Goal: Check status

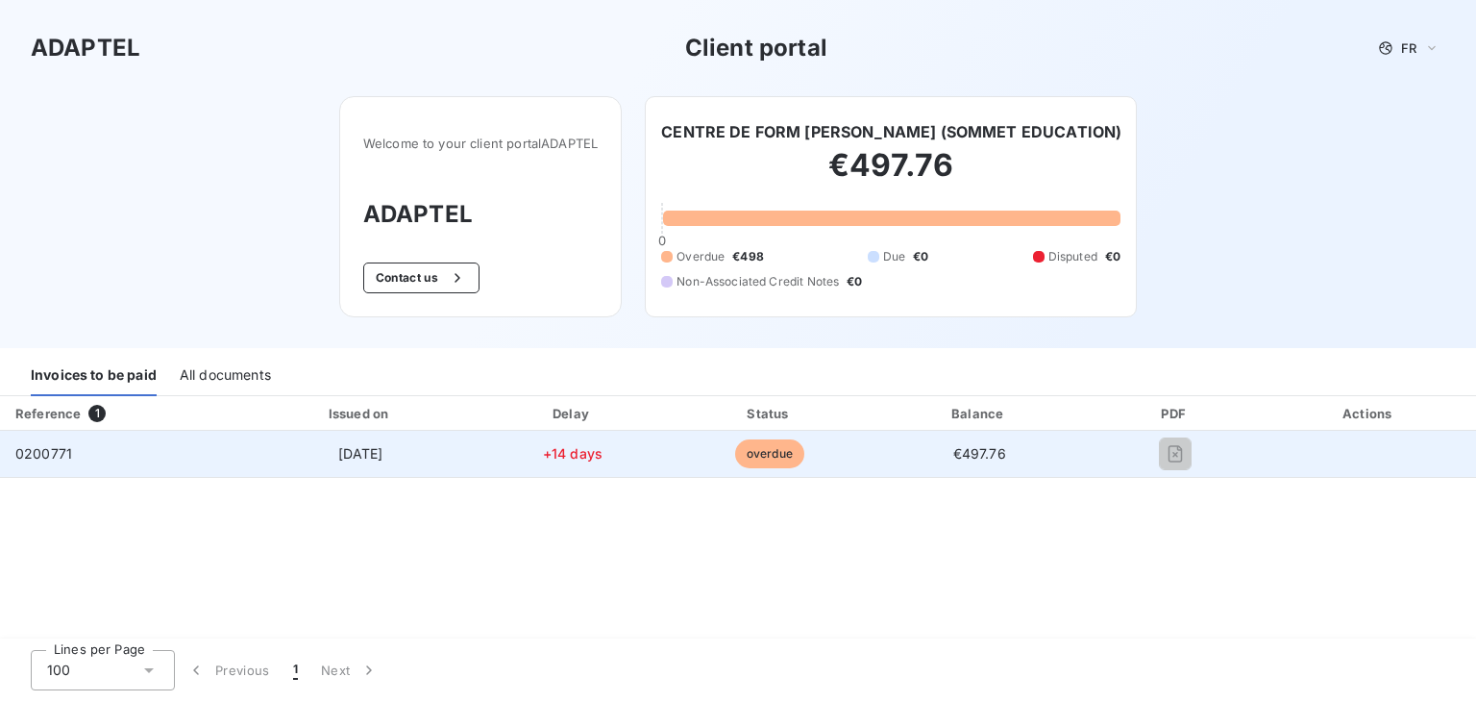
click at [55, 455] on span "0200771" at bounding box center [43, 453] width 57 height 16
copy span "0200771"
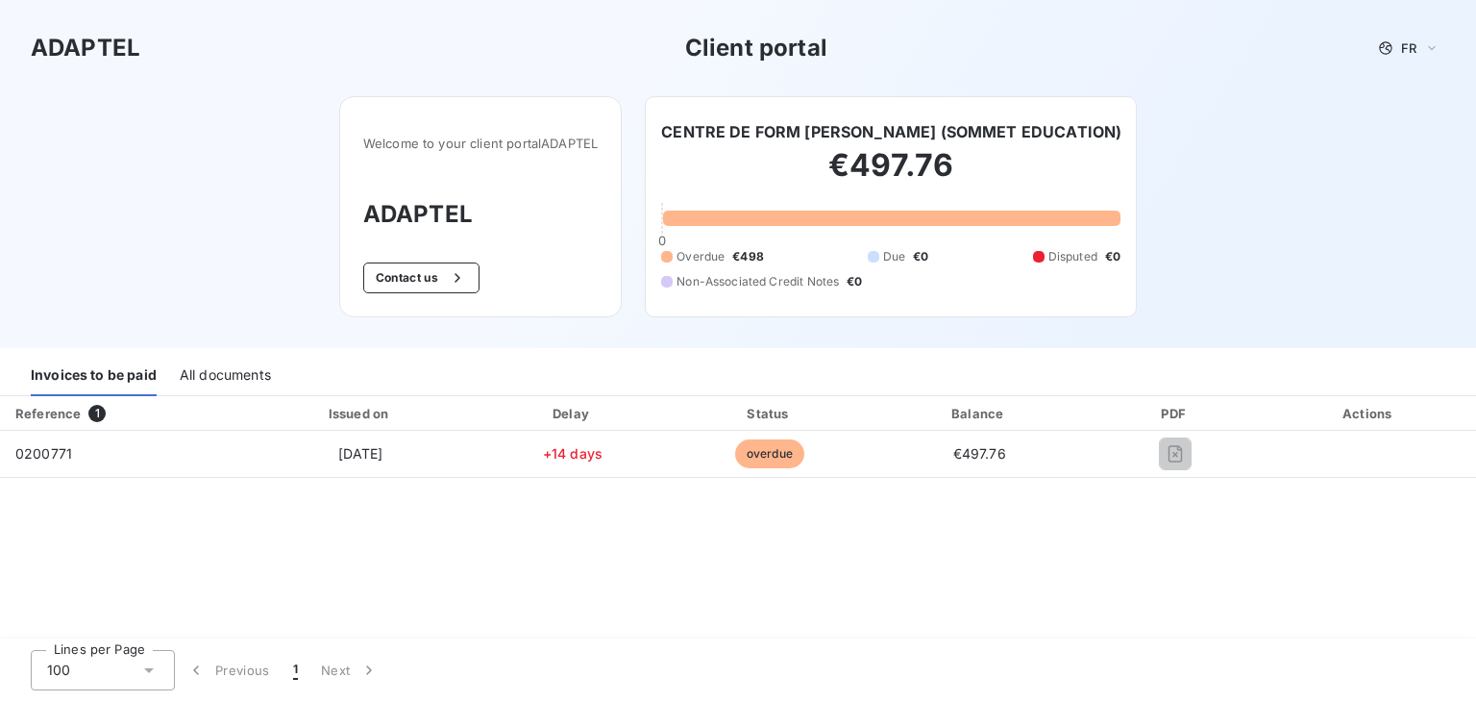
click at [559, 636] on div "Reference 1 Issued on Delay Status Balance PDF Actions 0200771 [DATE] +14 days …" at bounding box center [738, 518] width 1476 height 244
